Goal: Task Accomplishment & Management: Use online tool/utility

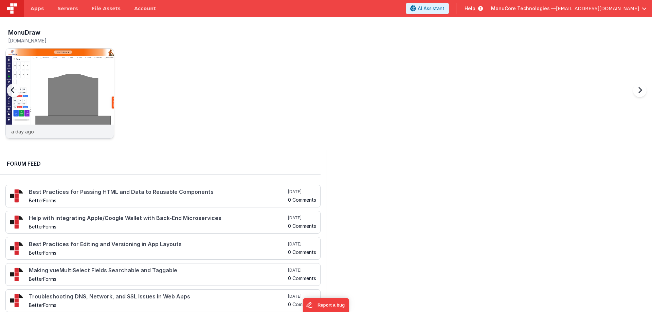
click at [95, 58] on img at bounding box center [60, 103] width 108 height 108
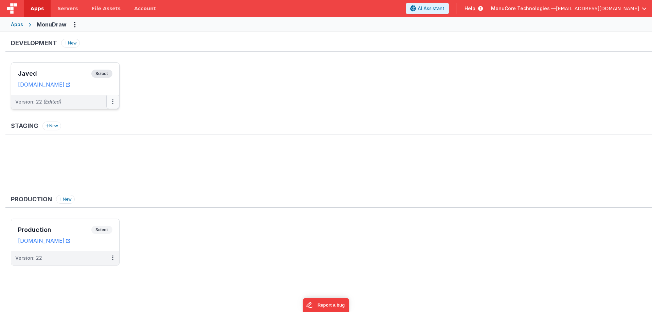
click at [113, 102] on icon at bounding box center [112, 101] width 1 height 0
click at [90, 141] on link "Deploy..." at bounding box center [89, 141] width 60 height 12
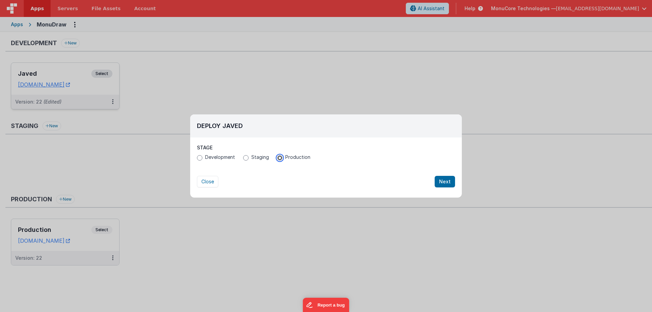
click at [279, 158] on input "Production" at bounding box center [279, 157] width 5 height 5
radio input "true"
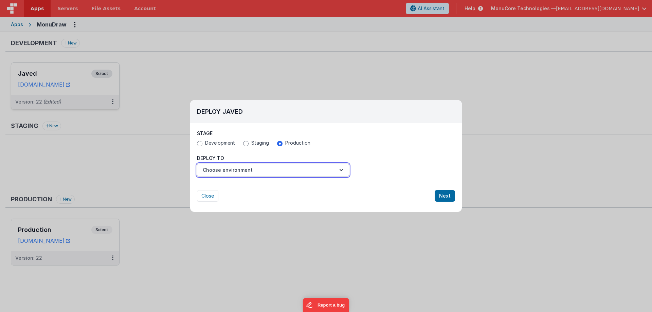
drag, startPoint x: 298, startPoint y: 166, endPoint x: 283, endPoint y: 174, distance: 16.6
click at [297, 166] on button "Choose environment" at bounding box center [273, 170] width 152 height 13
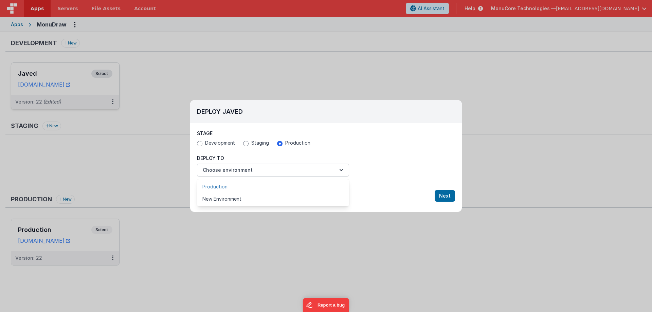
click at [244, 189] on link "Production" at bounding box center [273, 187] width 152 height 12
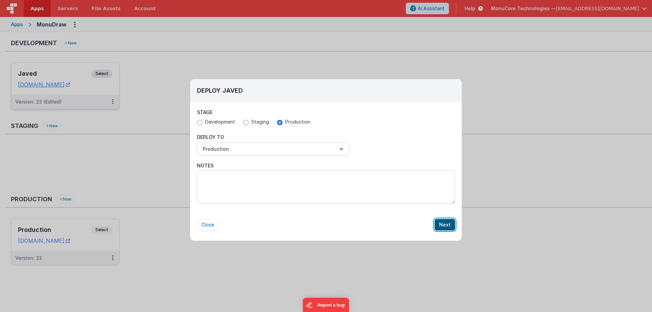
click at [446, 223] on button "Next" at bounding box center [445, 225] width 20 height 12
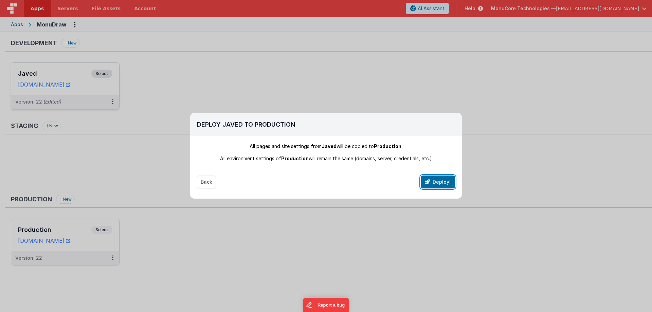
drag, startPoint x: 437, startPoint y: 179, endPoint x: 439, endPoint y: 192, distance: 13.5
click at [437, 180] on button "Deploy!" at bounding box center [438, 182] width 34 height 13
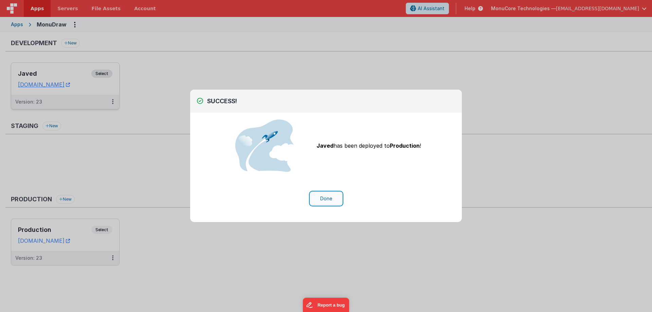
click at [321, 199] on button "Done" at bounding box center [326, 198] width 32 height 13
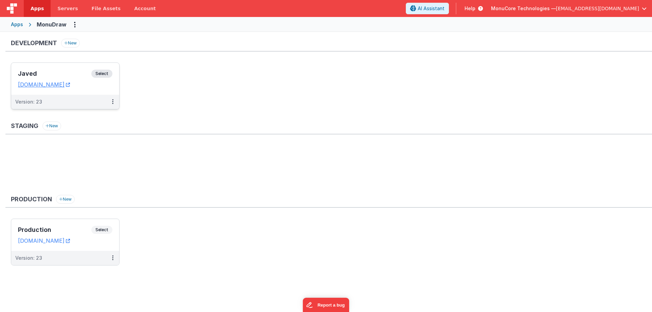
click at [254, 94] on ul "Javed Select URLs [DOMAIN_NAME] Version: 23" at bounding box center [331, 89] width 641 height 54
click at [51, 242] on link "[DOMAIN_NAME]" at bounding box center [44, 240] width 52 height 7
